Goal: Use online tool/utility: Utilize a website feature to perform a specific function

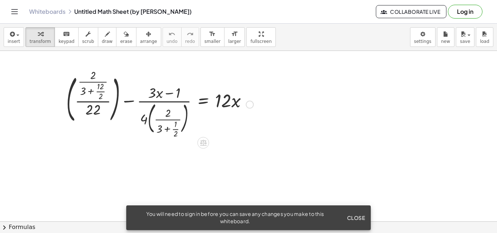
click at [249, 104] on div at bounding box center [250, 105] width 8 height 8
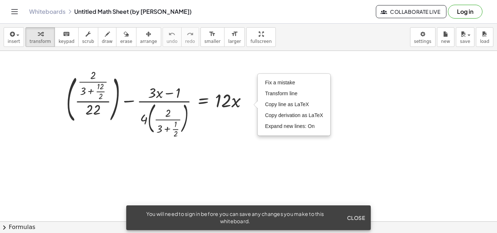
click at [244, 142] on div at bounding box center [248, 221] width 497 height 341
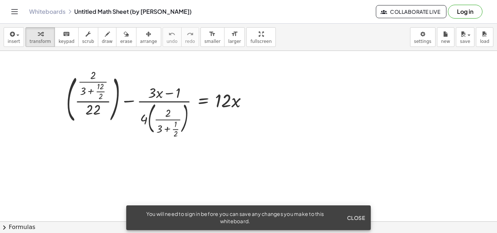
scroll to position [36, 0]
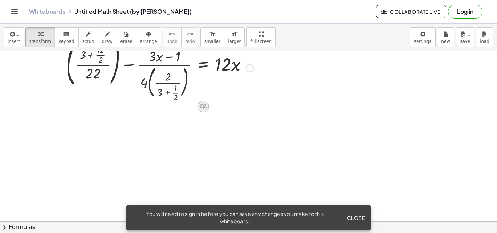
click at [205, 106] on icon at bounding box center [203, 107] width 7 height 6
click at [171, 109] on div "+" at bounding box center [174, 107] width 12 height 12
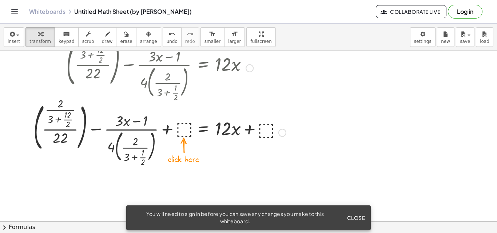
click at [181, 128] on div at bounding box center [160, 132] width 260 height 65
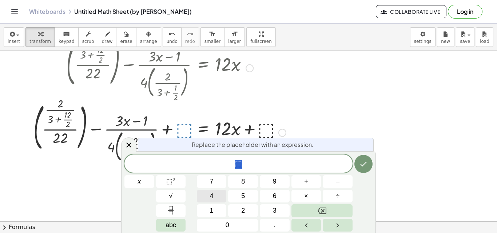
click at [203, 194] on button "4" at bounding box center [212, 196] width 30 height 13
click at [247, 203] on div "4 ​ x 7 8 9 + – 4 5 6 × ÷ ⬚ 2 √ abc 1 2 3 0 ." at bounding box center [248, 193] width 248 height 77
click at [244, 197] on span "5" at bounding box center [243, 196] width 4 height 10
click at [360, 164] on icon "Done" at bounding box center [363, 164] width 9 height 9
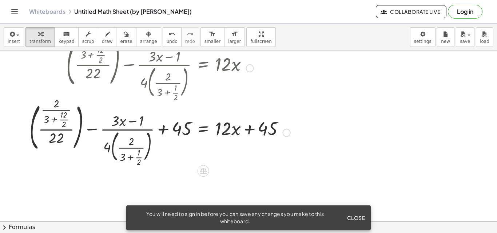
scroll to position [73, 0]
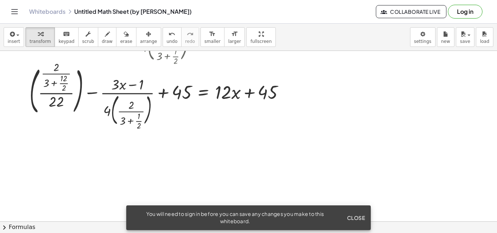
click at [352, 216] on span "Close" at bounding box center [356, 218] width 18 height 7
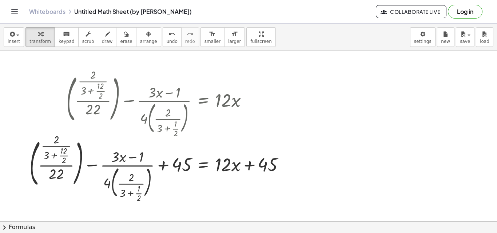
scroll to position [0, 0]
click at [203, 169] on div "+ ( · · 2 · ( + 3 + · 12 · 2 ) · 22 ) − · ( + · 3 · x − 1 ) · 4 · ( · 2 · ( + 3…" at bounding box center [203, 169] width 0 height 0
click at [287, 170] on div "Transform line Copy line as LaTeX Copy derivation as LaTeX Expand new lines: On" at bounding box center [284, 169] width 8 height 8
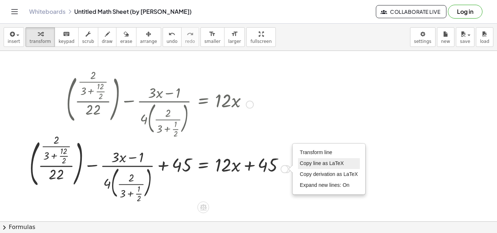
click at [310, 163] on span "Copy line as LaTeX" at bounding box center [322, 163] width 44 height 6
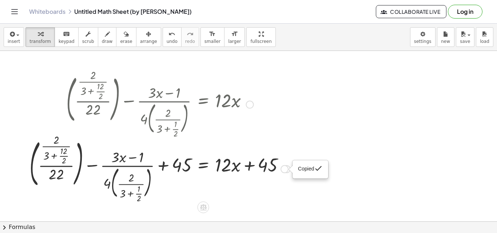
click at [300, 170] on span "Copied" at bounding box center [306, 169] width 16 height 6
click at [287, 170] on div "Copied done" at bounding box center [284, 169] width 8 height 8
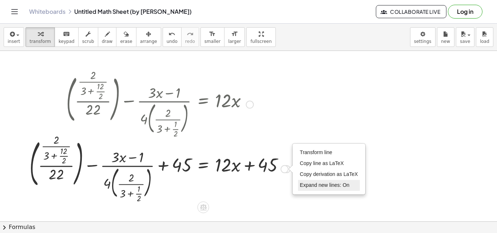
click at [304, 186] on span "Expand new lines: On" at bounding box center [324, 185] width 49 height 6
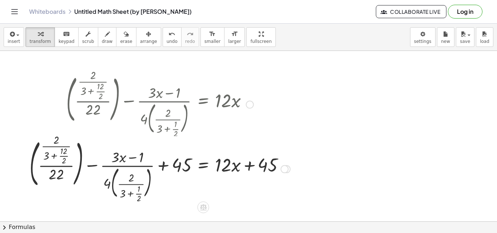
click at [284, 167] on div "Transform line Copy line as LaTeX Copy derivation as LaTeX Expand new lines: On" at bounding box center [284, 169] width 8 height 8
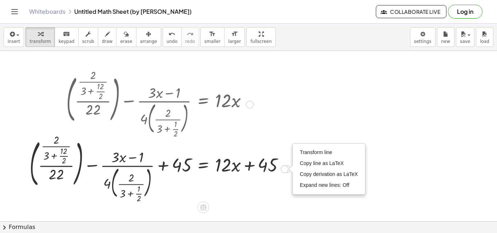
click at [306, 151] on span "Transform line" at bounding box center [316, 152] width 32 height 6
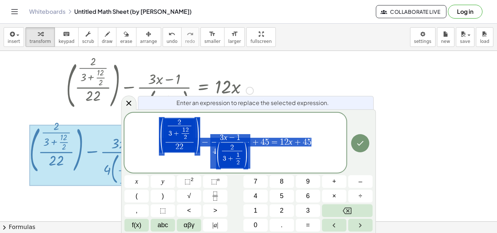
scroll to position [15, 0]
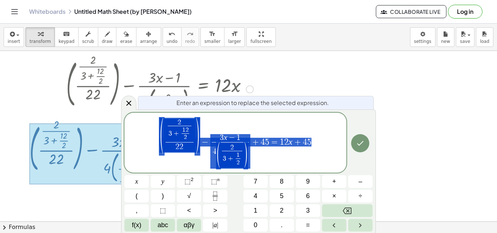
click at [149, 175] on div at bounding box center [136, 181] width 24 height 13
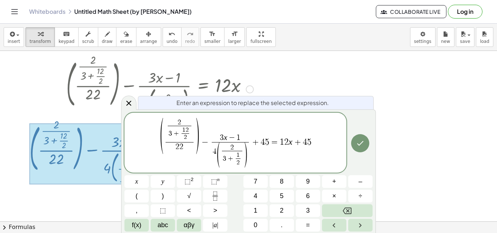
click at [399, 147] on div at bounding box center [248, 206] width 497 height 341
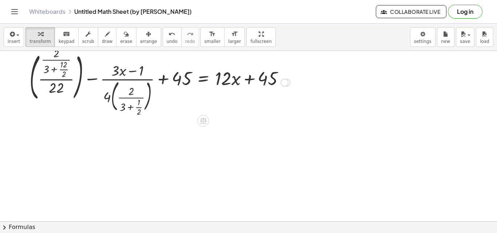
scroll to position [0, 0]
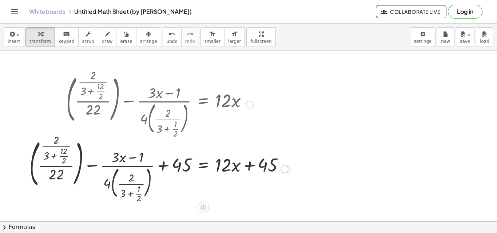
click at [182, 109] on div at bounding box center [160, 104] width 268 height 65
click at [255, 105] on div at bounding box center [160, 104] width 268 height 65
click at [253, 105] on div at bounding box center [250, 105] width 8 height 8
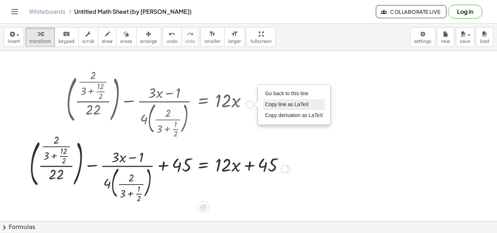
click at [295, 103] on span "Copy line as LaTeX" at bounding box center [287, 104] width 44 height 6
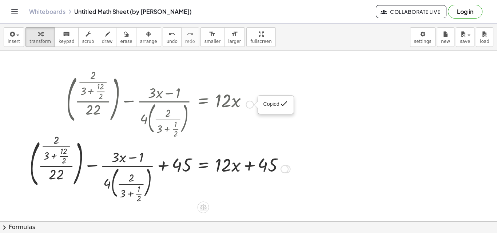
click at [250, 124] on div at bounding box center [160, 104] width 268 height 65
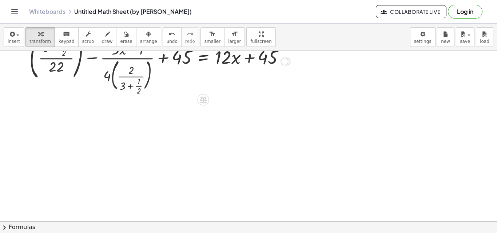
scroll to position [109, 0]
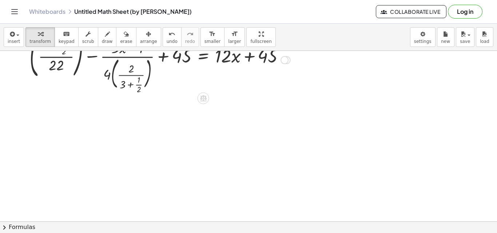
click at [116, 90] on div at bounding box center [160, 59] width 268 height 65
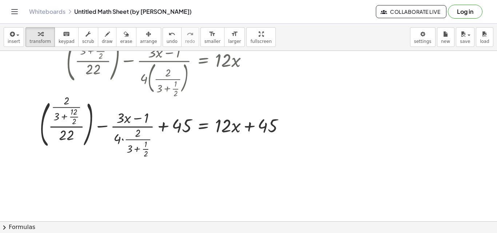
scroll to position [36, 0]
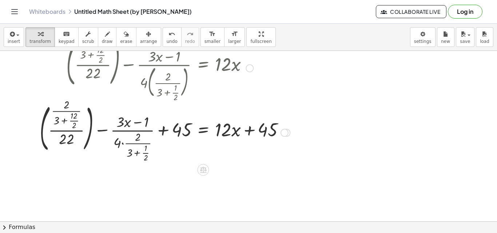
click at [83, 142] on div at bounding box center [165, 132] width 258 height 63
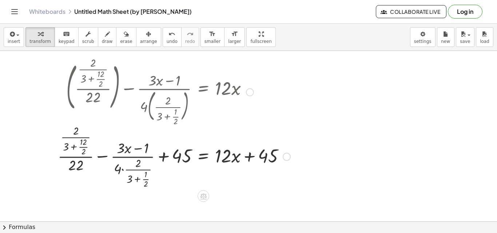
scroll to position [0, 0]
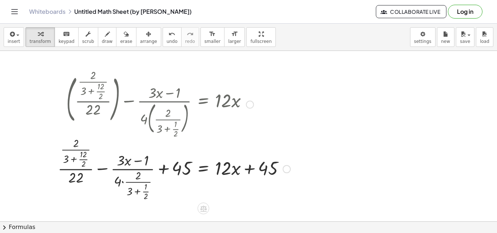
click at [97, 106] on div at bounding box center [174, 104] width 240 height 65
click at [167, 116] on div at bounding box center [174, 104] width 240 height 65
click at [229, 101] on div at bounding box center [174, 104] width 240 height 65
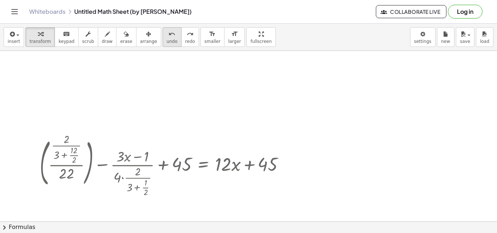
click at [168, 38] on icon "undo" at bounding box center [171, 34] width 7 height 9
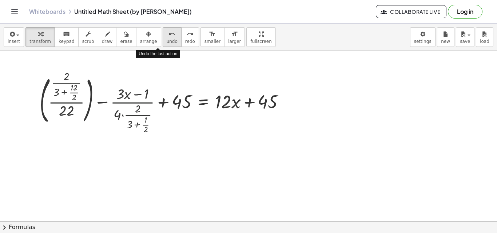
click at [168, 38] on icon "undo" at bounding box center [171, 34] width 7 height 9
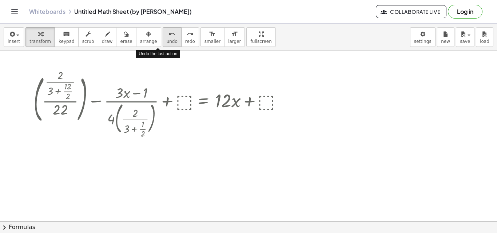
click at [168, 38] on icon "undo" at bounding box center [171, 34] width 7 height 9
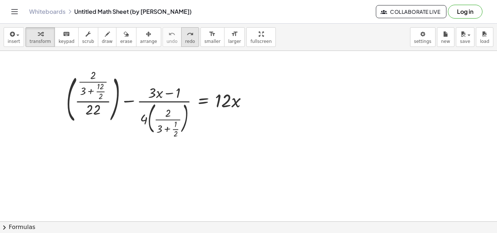
click at [185, 40] on span "redo" at bounding box center [190, 41] width 10 height 5
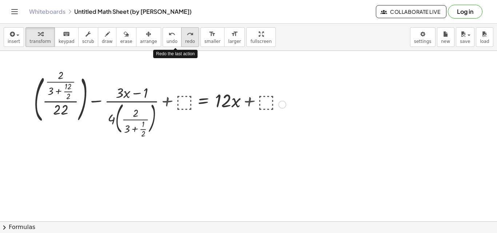
click at [185, 40] on span "redo" at bounding box center [190, 41] width 10 height 5
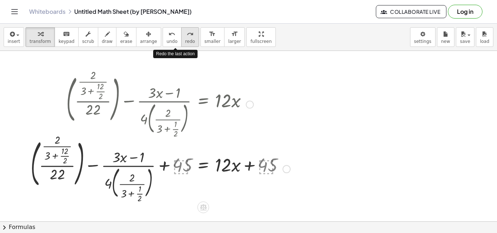
click at [185, 40] on span "redo" at bounding box center [190, 41] width 10 height 5
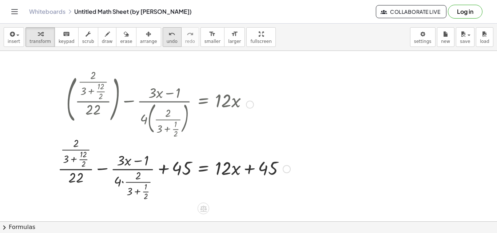
click at [167, 40] on span "undo" at bounding box center [172, 41] width 11 height 5
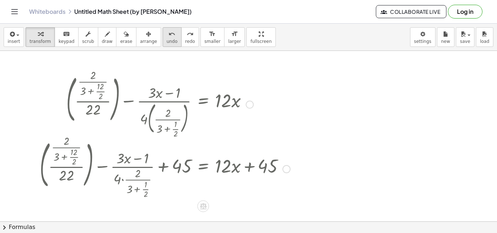
click at [167, 40] on span "undo" at bounding box center [172, 41] width 11 height 5
